Goal: Task Accomplishment & Management: Use online tool/utility

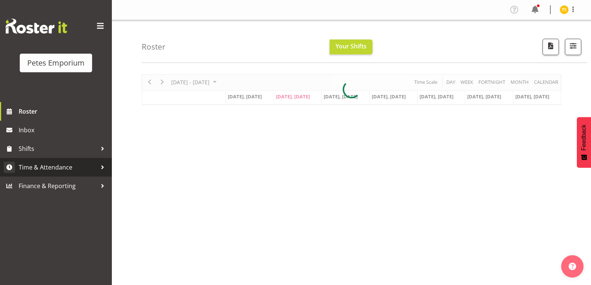
click at [66, 166] on span "Time & Attendance" at bounding box center [58, 167] width 78 height 11
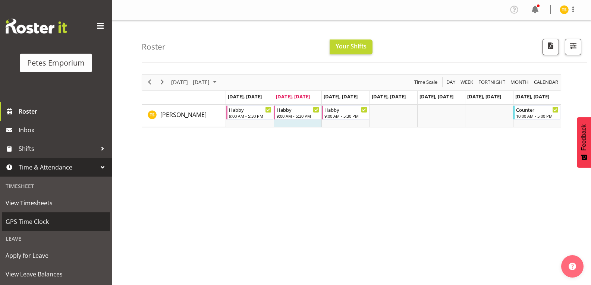
click at [42, 217] on span "GPS Time Clock" at bounding box center [56, 221] width 101 height 11
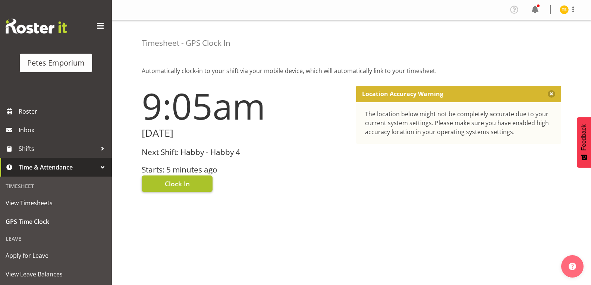
click at [166, 186] on span "Clock In" at bounding box center [177, 184] width 25 height 10
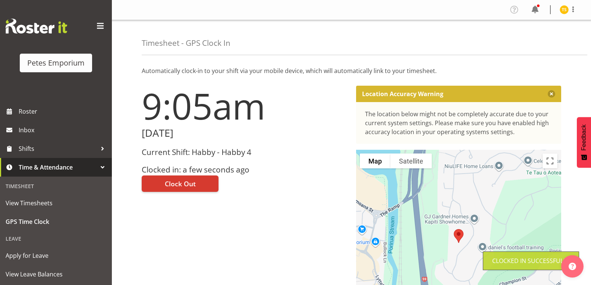
click at [560, 10] on img at bounding box center [564, 9] width 9 height 9
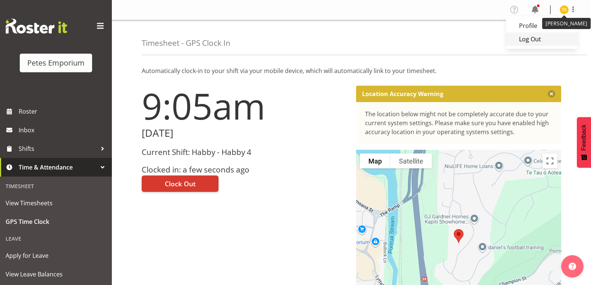
click at [530, 42] on link "Log Out" at bounding box center [542, 38] width 72 height 13
